Goal: Obtain resource: Download file/media

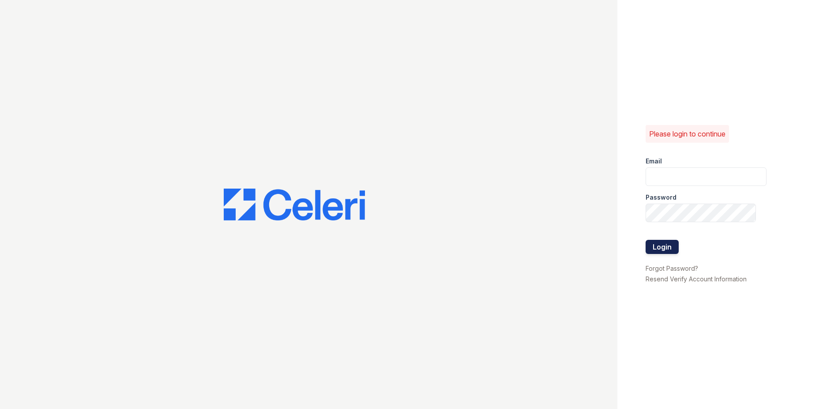
type input "Renewowingsmills@trinity-pm.com"
click at [666, 249] on button "Login" at bounding box center [661, 247] width 33 height 14
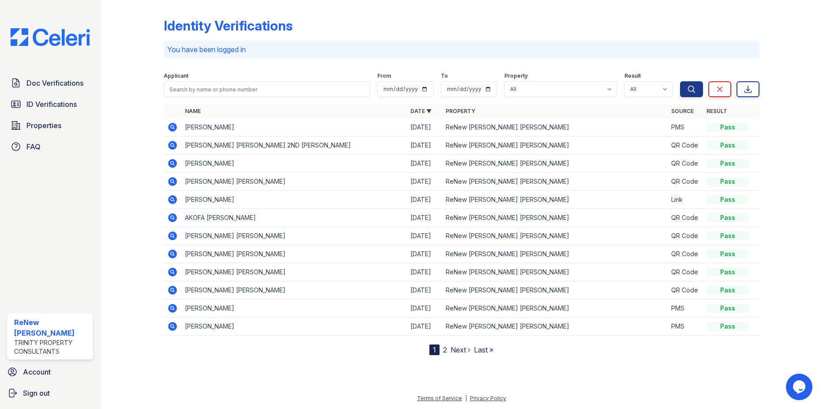
click at [172, 126] on icon at bounding box center [172, 126] width 2 height 2
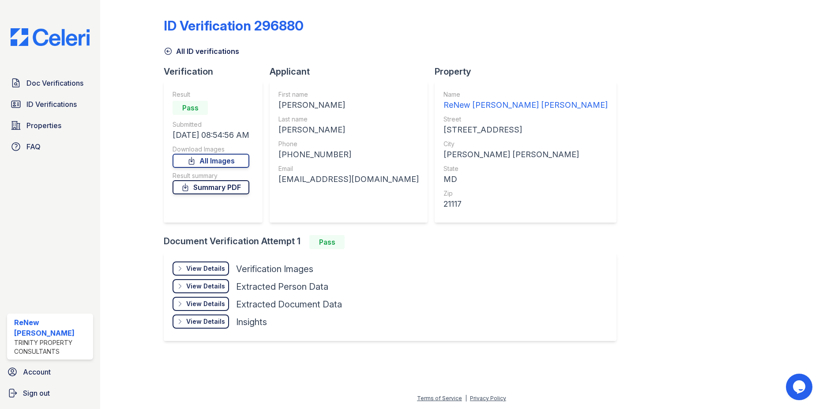
click at [223, 188] on link "Summary PDF" at bounding box center [210, 187] width 77 height 14
click at [46, 89] on link "Doc Verifications" at bounding box center [50, 83] width 86 height 18
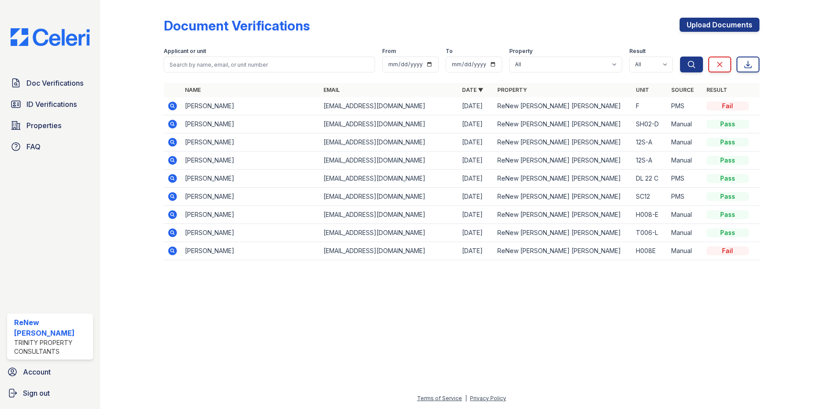
click at [47, 103] on span "ID Verifications" at bounding box center [51, 104] width 50 height 11
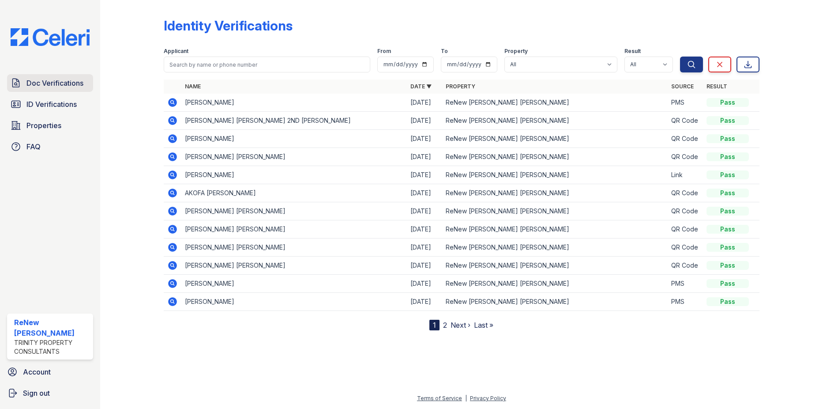
click at [47, 88] on span "Doc Verifications" at bounding box center [54, 83] width 57 height 11
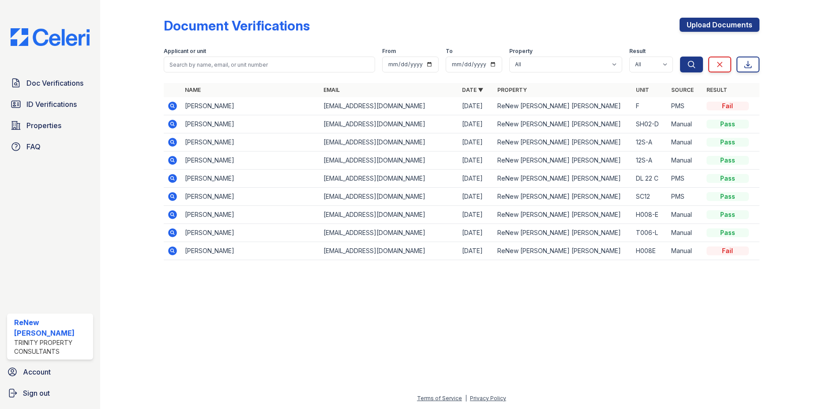
click at [172, 103] on icon at bounding box center [173, 105] width 9 height 9
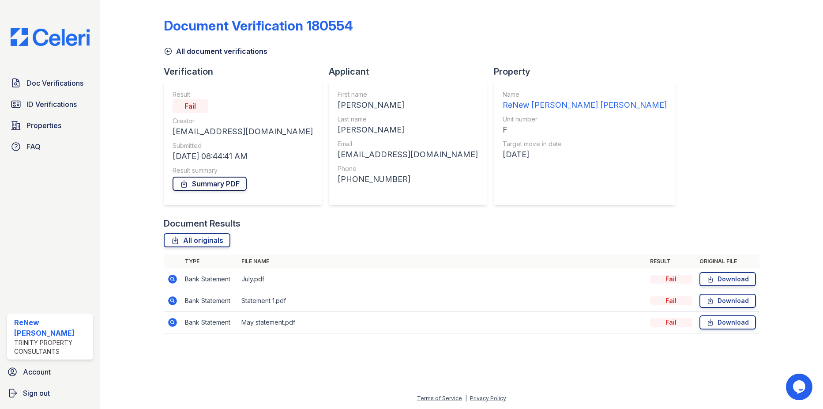
click at [205, 181] on link "Summary PDF" at bounding box center [209, 183] width 74 height 14
click at [37, 106] on span "ID Verifications" at bounding box center [51, 104] width 50 height 11
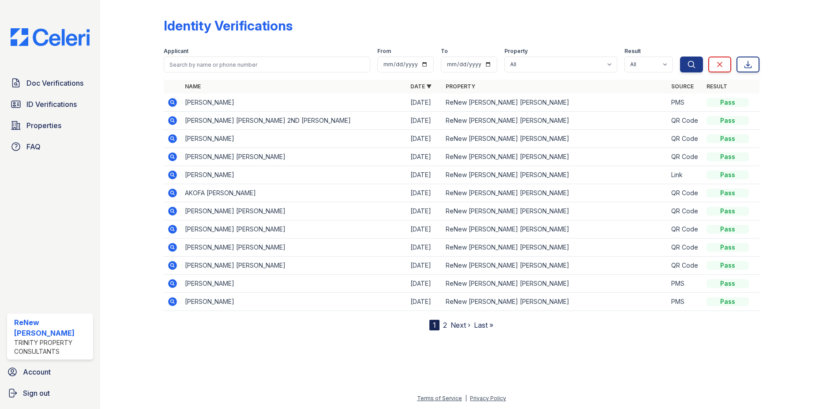
click at [173, 284] on icon at bounding box center [172, 283] width 11 height 11
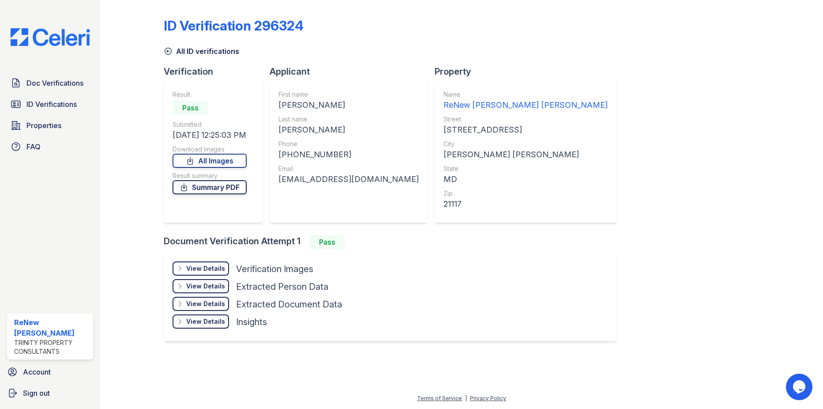
click at [226, 189] on link "Summary PDF" at bounding box center [209, 187] width 74 height 14
drag, startPoint x: 217, startPoint y: 159, endPoint x: 222, endPoint y: 158, distance: 5.9
click at [217, 159] on link "All Images" at bounding box center [209, 161] width 74 height 14
click at [221, 187] on link "Summary PDF" at bounding box center [209, 187] width 74 height 14
click at [217, 161] on link "All Images" at bounding box center [209, 161] width 74 height 14
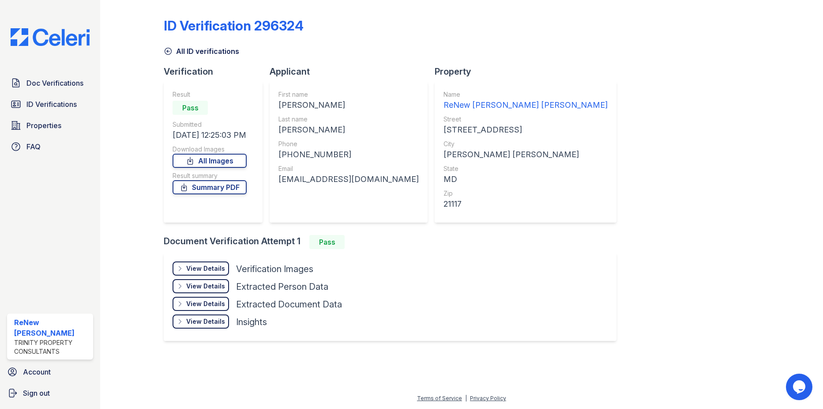
click at [432, 29] on div "ID Verification 296324" at bounding box center [461, 29] width 595 height 23
